Goal: Information Seeking & Learning: Find specific fact

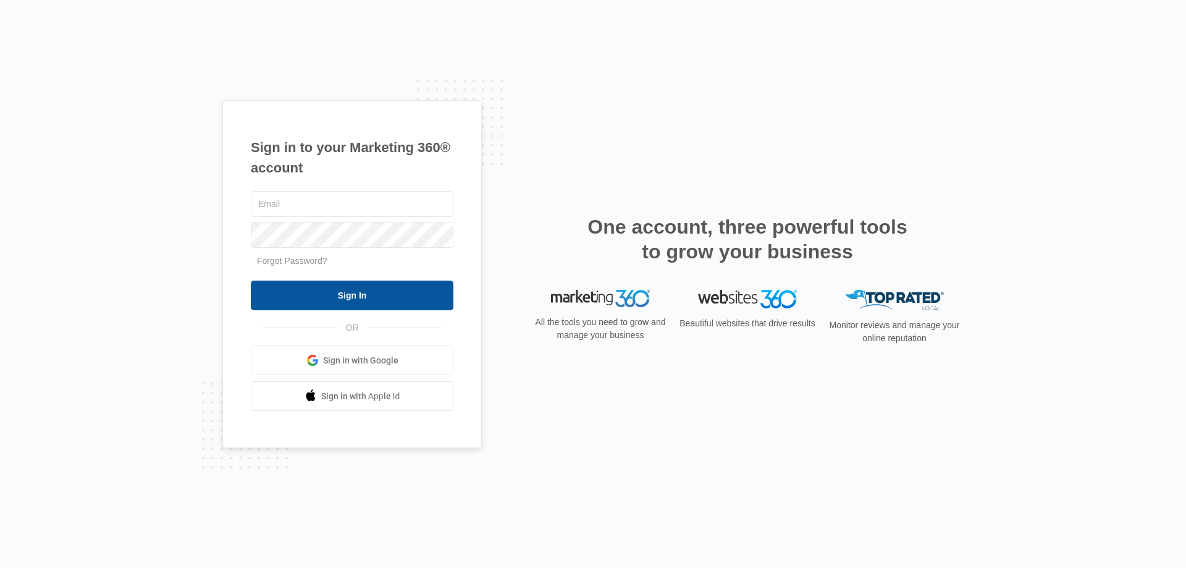
type input "[EMAIL_ADDRESS][DOMAIN_NAME]"
click at [382, 296] on input "Sign In" at bounding box center [352, 295] width 203 height 30
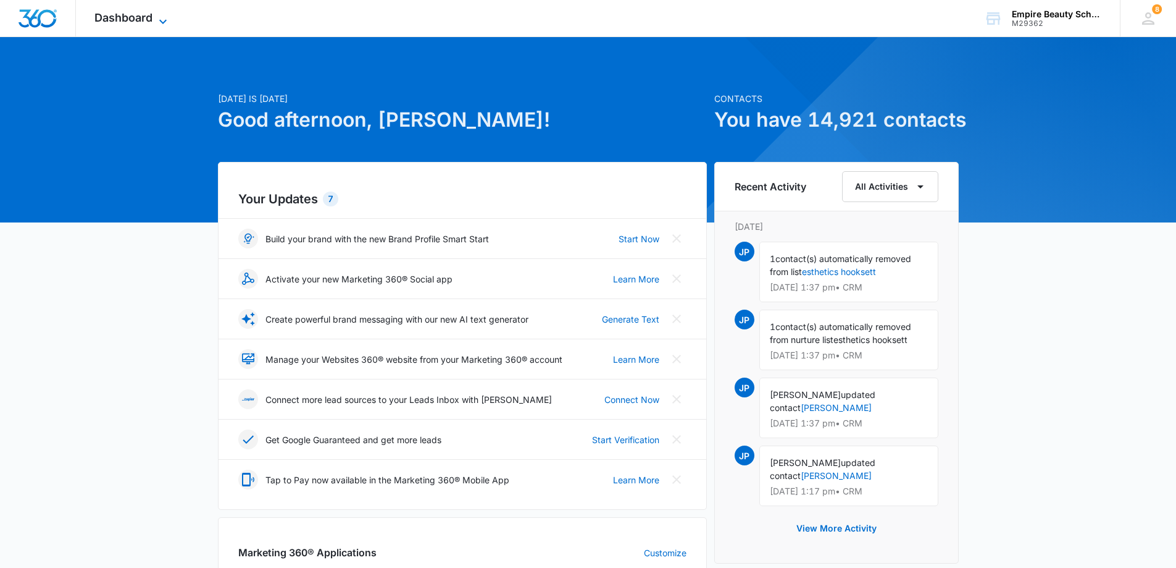
click at [101, 17] on span "Dashboard" at bounding box center [123, 17] width 58 height 13
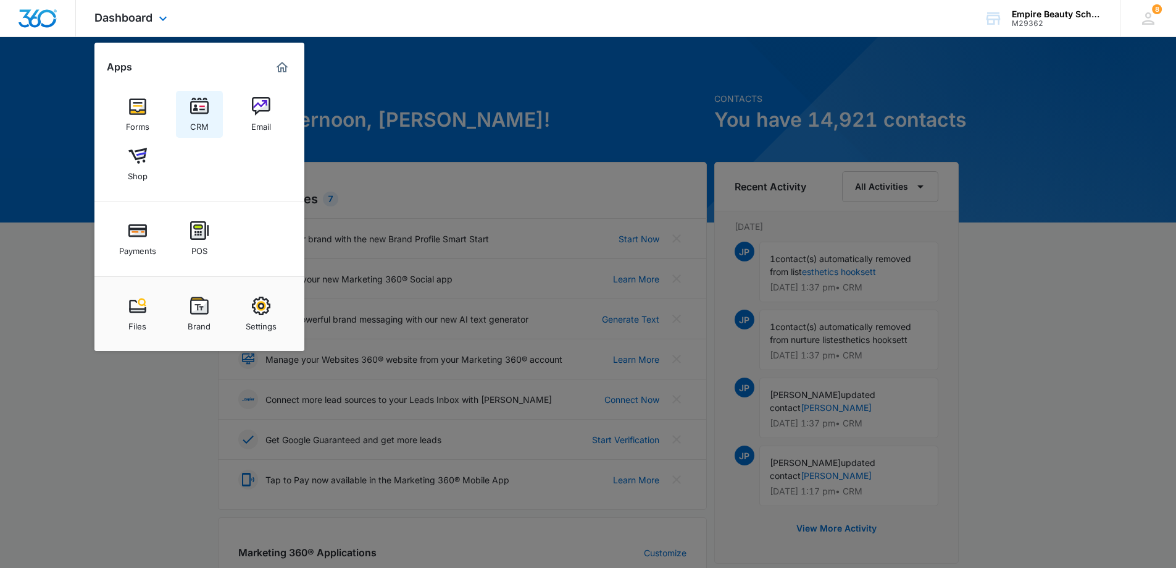
click at [201, 113] on img at bounding box center [199, 106] width 19 height 19
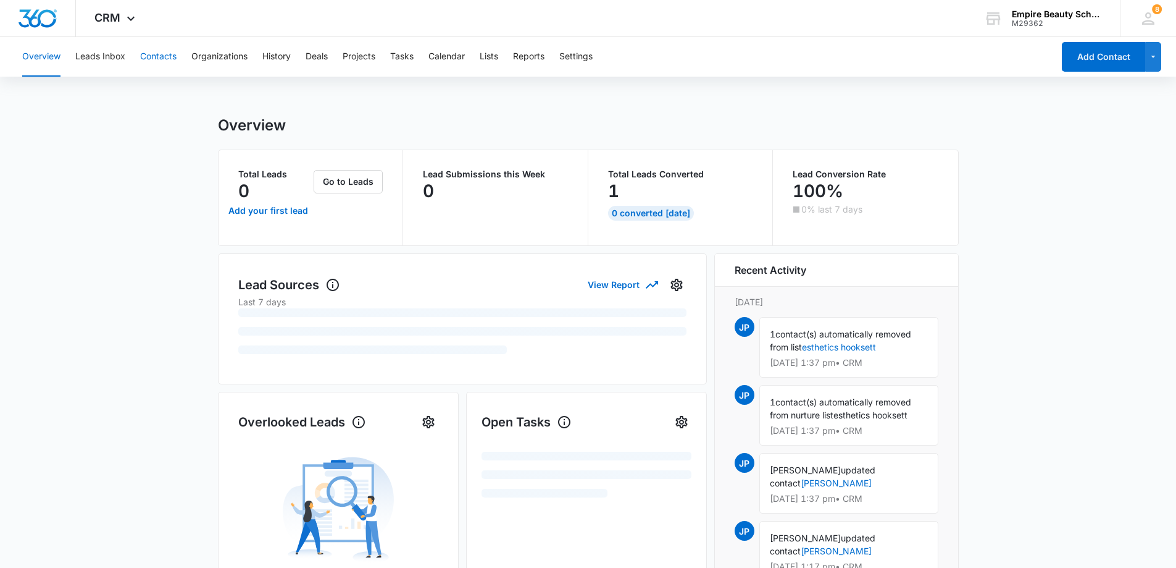
click at [162, 57] on button "Contacts" at bounding box center [158, 57] width 36 height 40
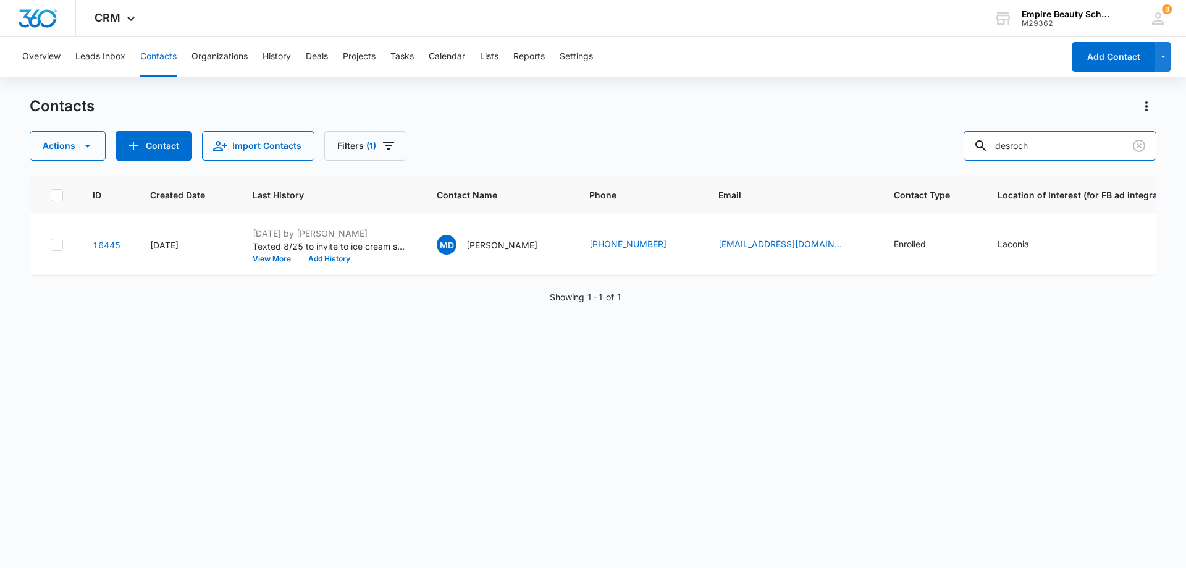
drag, startPoint x: 1067, startPoint y: 148, endPoint x: 823, endPoint y: 135, distance: 244.9
click at [823, 135] on div "Actions Contact Import Contacts Filters (1) desroch" at bounding box center [593, 146] width 1126 height 30
type input "r"
type input "[PERSON_NAME]"
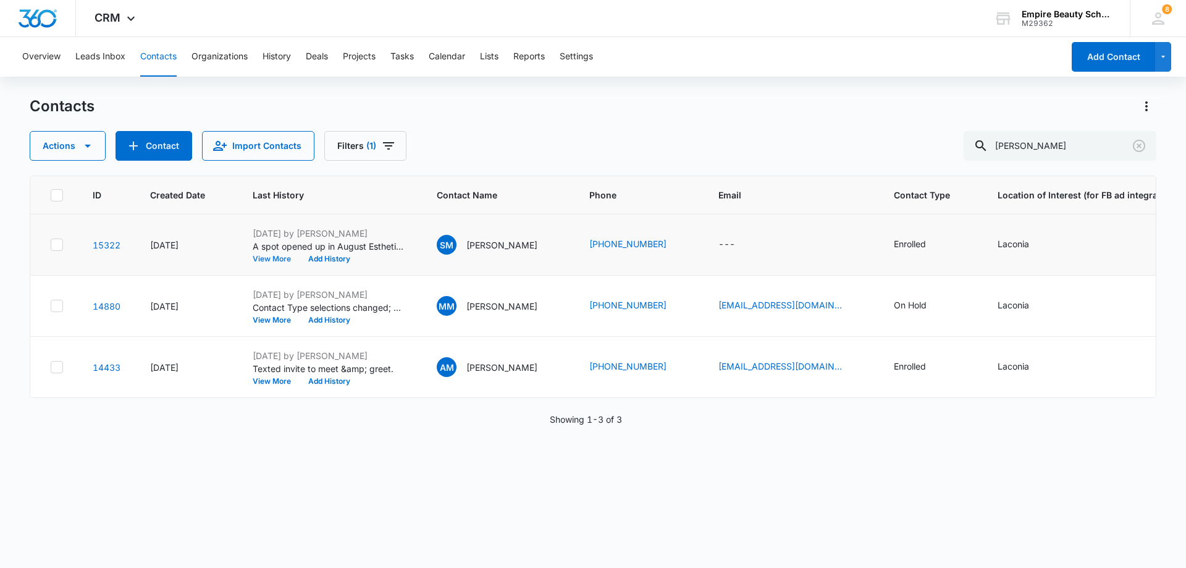
click at [263, 258] on button "View More" at bounding box center [276, 258] width 47 height 7
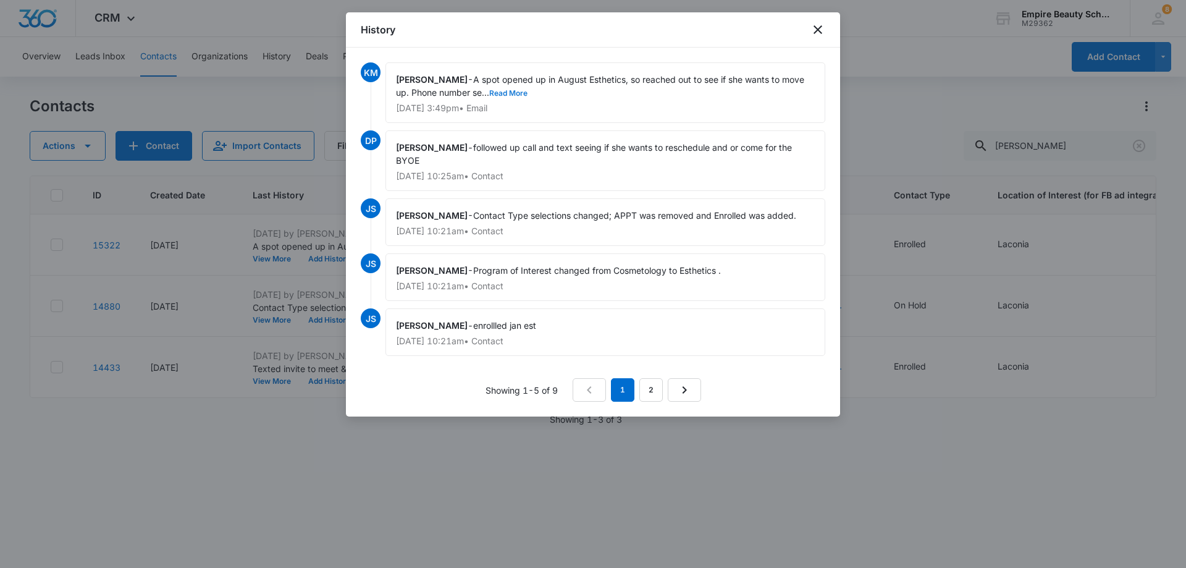
click at [489, 90] on button "Read More" at bounding box center [508, 93] width 38 height 7
